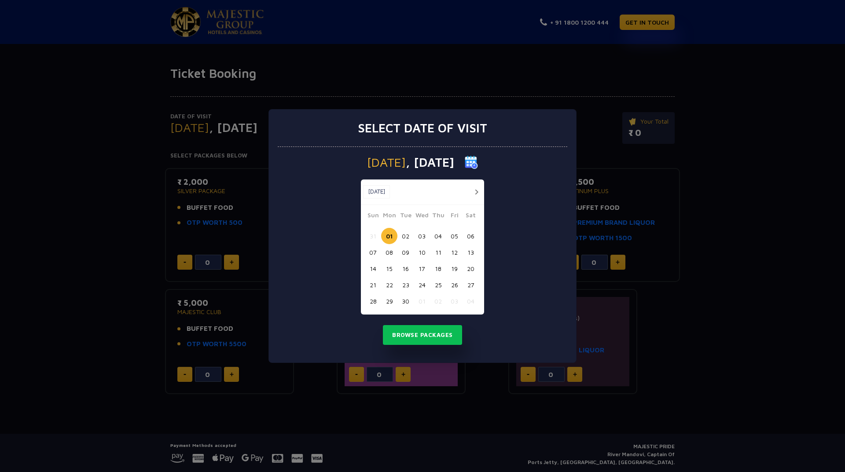
click at [475, 194] on button "button" at bounding box center [476, 192] width 11 height 11
click at [435, 235] on button "02" at bounding box center [438, 236] width 16 height 16
click at [435, 333] on button "Browse Packages" at bounding box center [422, 335] width 79 height 20
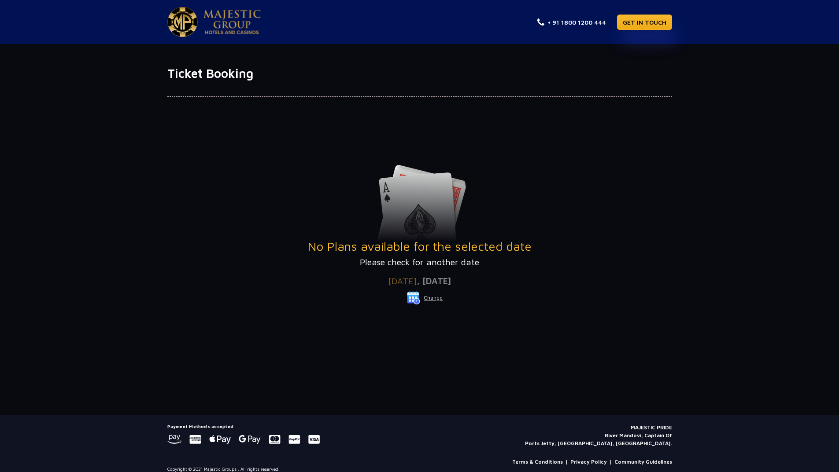
click at [440, 296] on button "Change" at bounding box center [424, 298] width 37 height 14
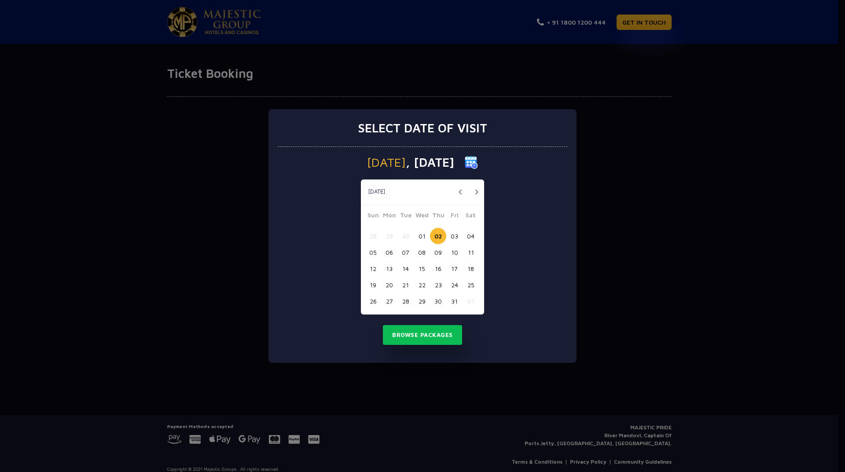
click at [423, 232] on button "01" at bounding box center [422, 236] width 16 height 16
click at [423, 337] on button "Browse Packages" at bounding box center [422, 335] width 79 height 20
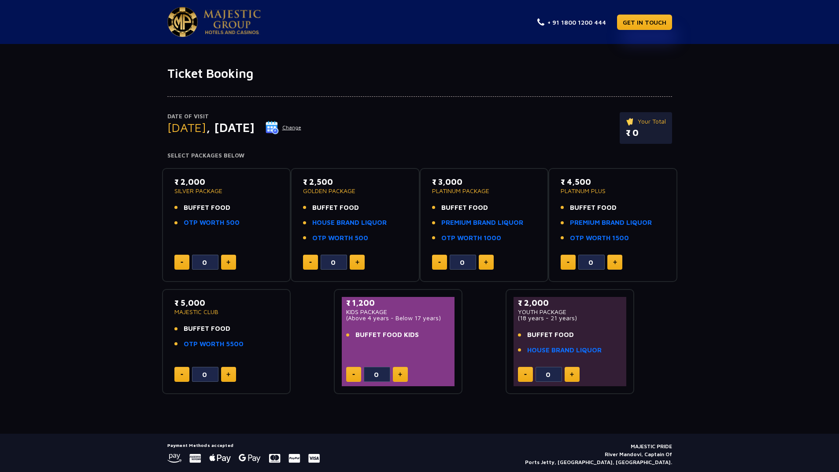
click at [302, 126] on button "Change" at bounding box center [283, 128] width 37 height 14
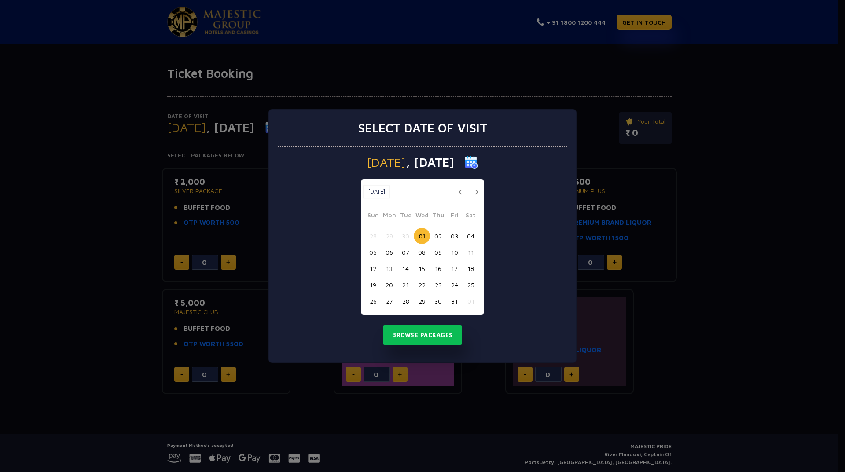
click at [454, 236] on button "03" at bounding box center [454, 236] width 16 height 16
click at [443, 334] on button "Browse Packages" at bounding box center [422, 335] width 79 height 20
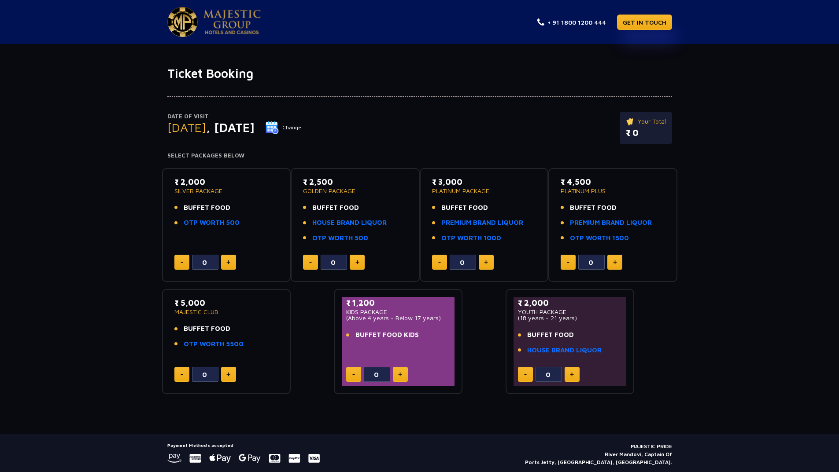
click at [302, 131] on button "Change" at bounding box center [283, 128] width 37 height 14
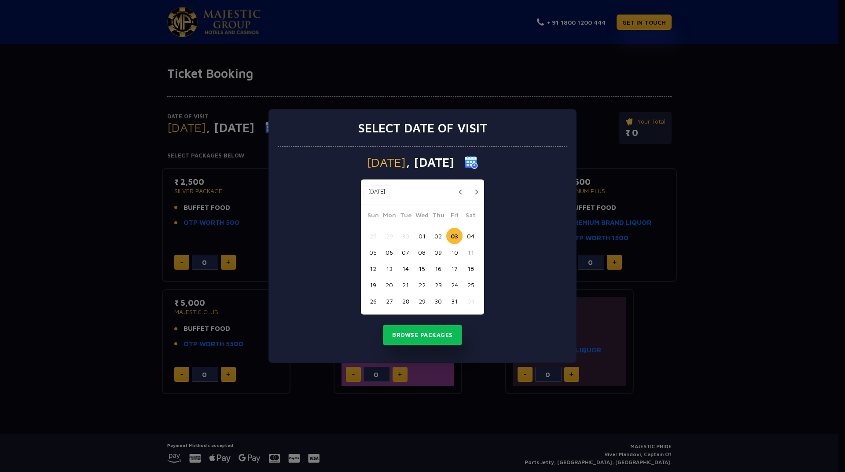
click at [470, 234] on button "04" at bounding box center [471, 236] width 16 height 16
click at [428, 335] on button "Browse Packages" at bounding box center [422, 335] width 79 height 20
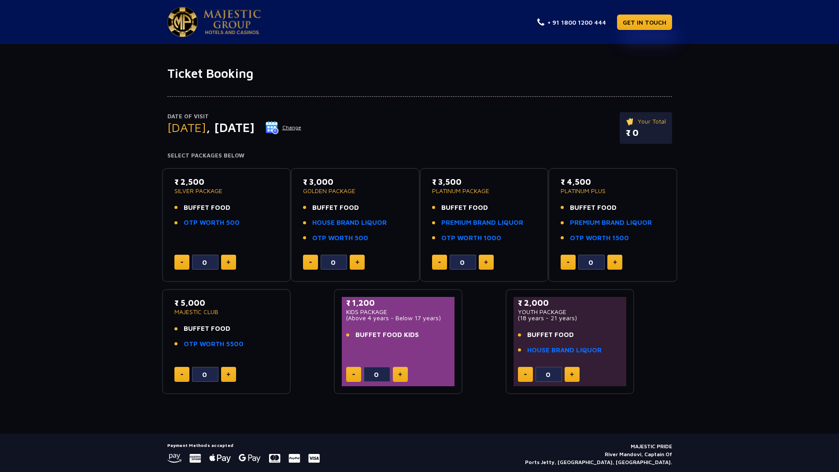
click at [302, 126] on button "Change" at bounding box center [283, 128] width 37 height 14
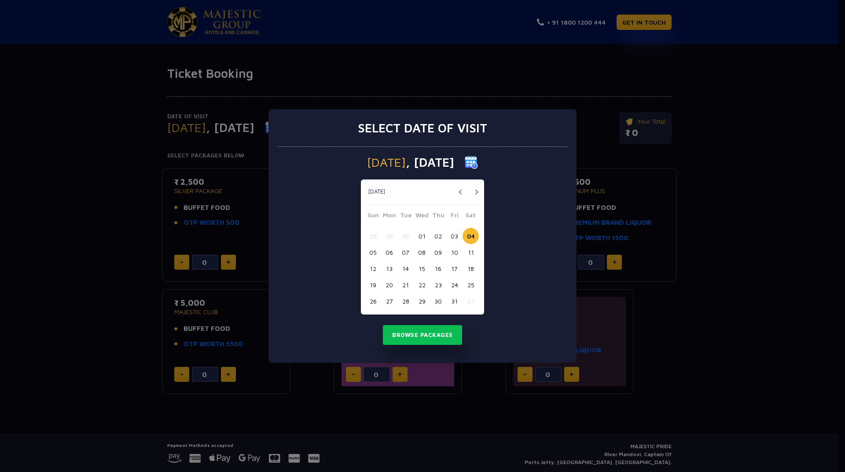
click at [452, 235] on button "03" at bounding box center [454, 236] width 16 height 16
click at [421, 333] on button "Browse Packages" at bounding box center [422, 335] width 79 height 20
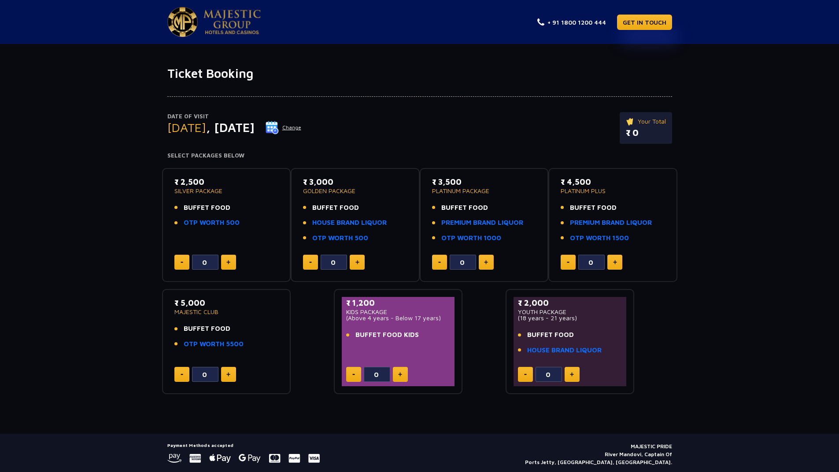
click at [302, 129] on button "Change" at bounding box center [283, 128] width 37 height 14
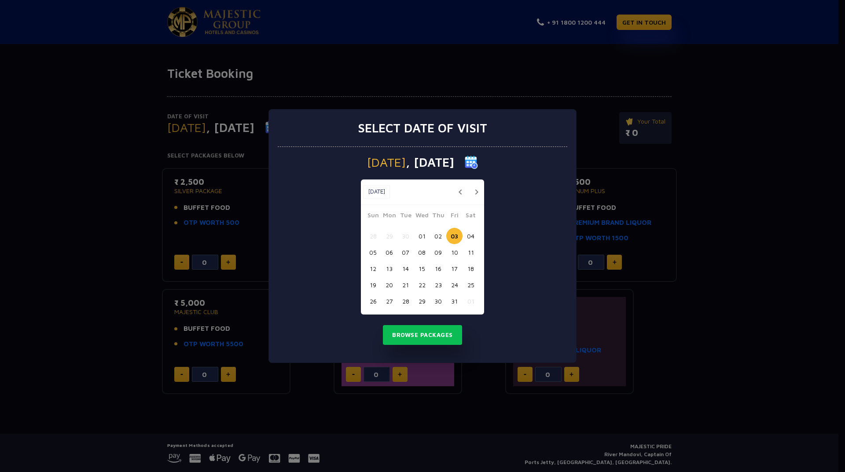
click at [421, 236] on button "01" at bounding box center [422, 236] width 16 height 16
click at [405, 334] on button "Browse Packages" at bounding box center [422, 335] width 79 height 20
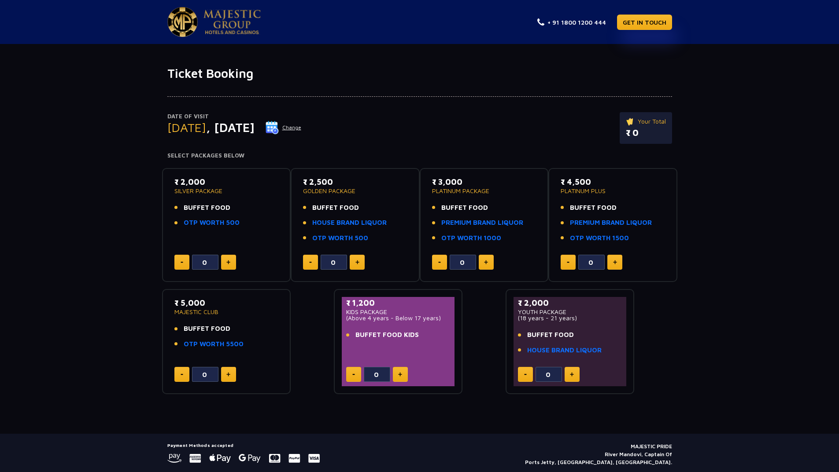
click at [302, 124] on button "Change" at bounding box center [283, 128] width 37 height 14
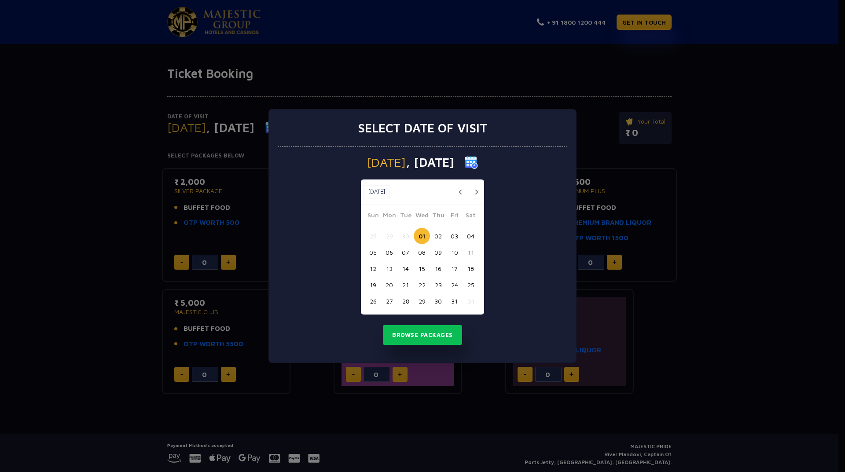
click at [408, 257] on button "07" at bounding box center [406, 252] width 16 height 16
click at [438, 343] on button "Browse Packages" at bounding box center [422, 335] width 79 height 20
